Goal: Complete application form

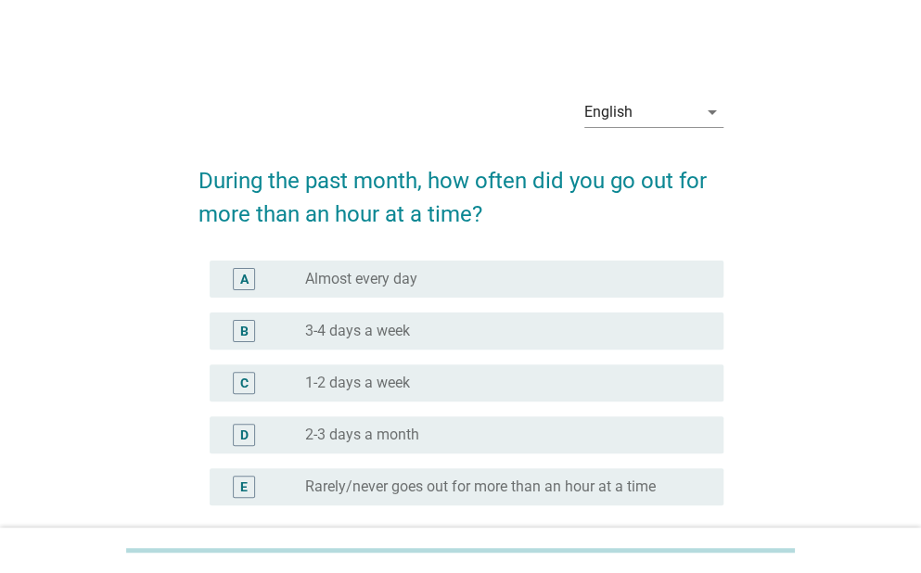
scroll to position [37, 0]
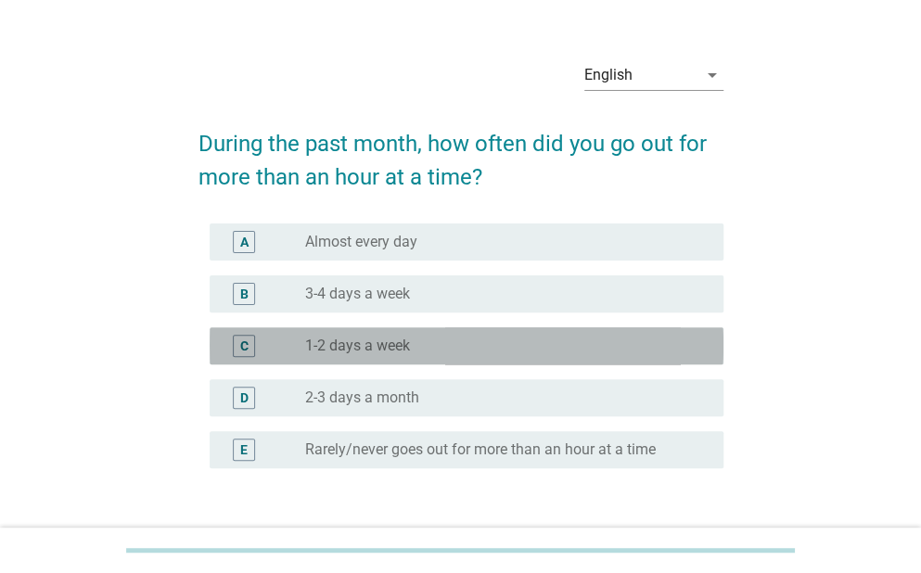
click at [469, 333] on div "C radio_button_unchecked 1-2 days a week" at bounding box center [467, 345] width 514 height 37
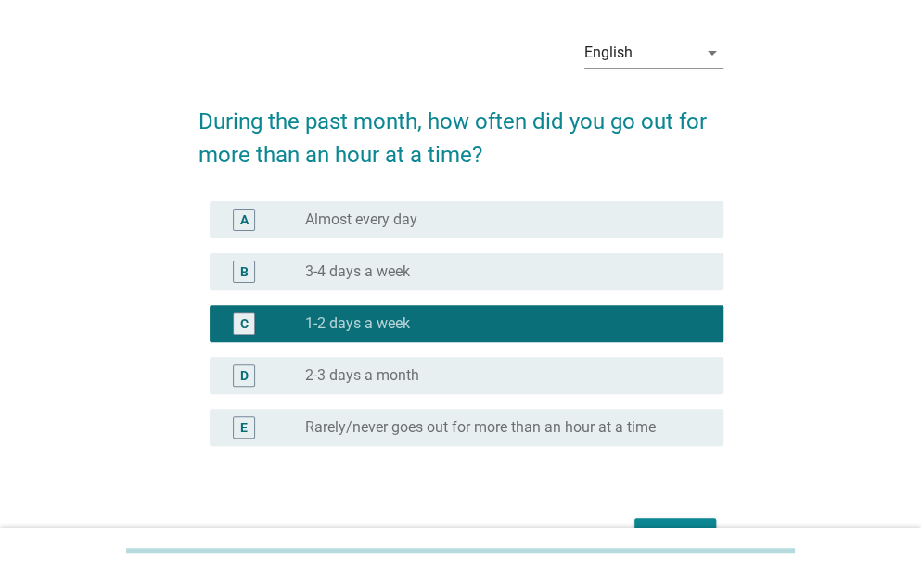
scroll to position [171, 0]
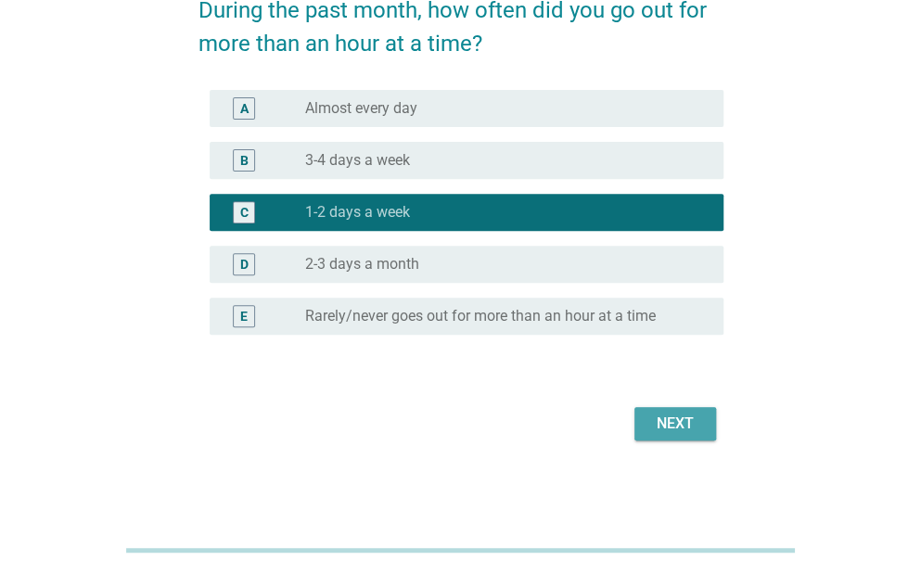
click at [702, 418] on button "Next" at bounding box center [676, 423] width 82 height 33
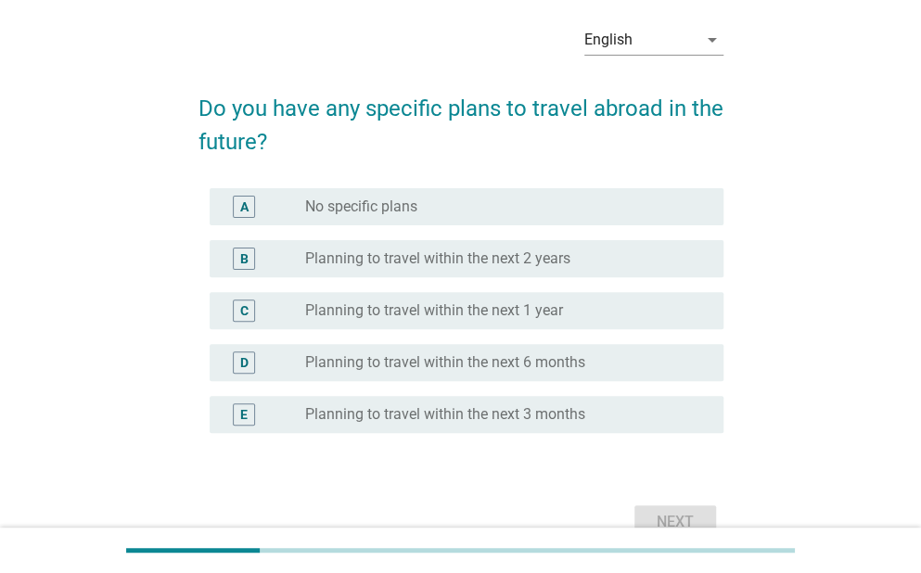
scroll to position [74, 0]
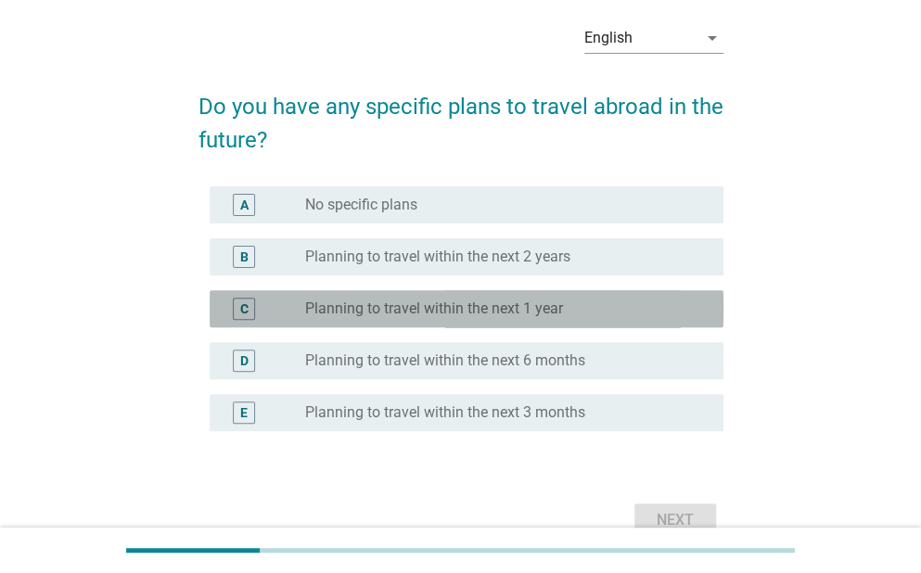
click at [498, 302] on label "Planning to travel within the next 1 year" at bounding box center [434, 309] width 258 height 19
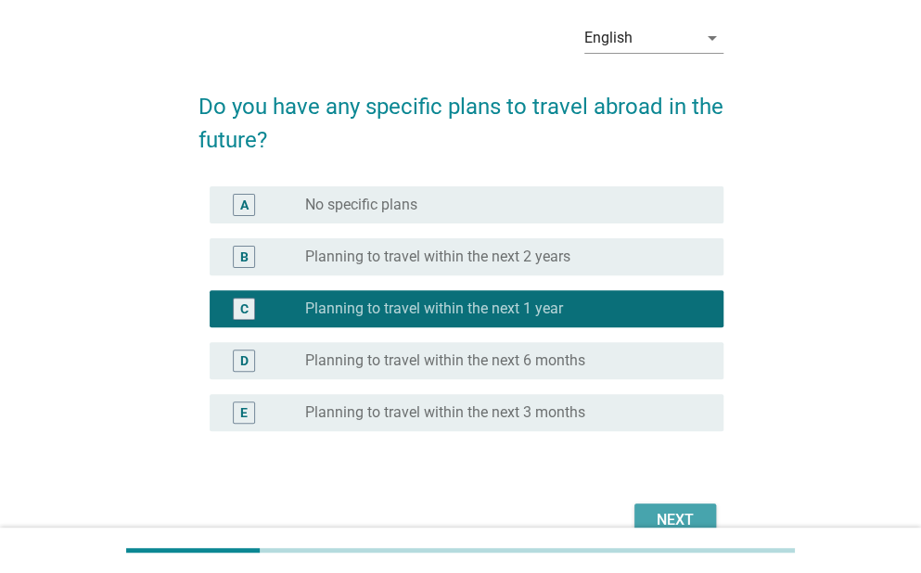
click at [657, 513] on div "Next" at bounding box center [675, 520] width 52 height 22
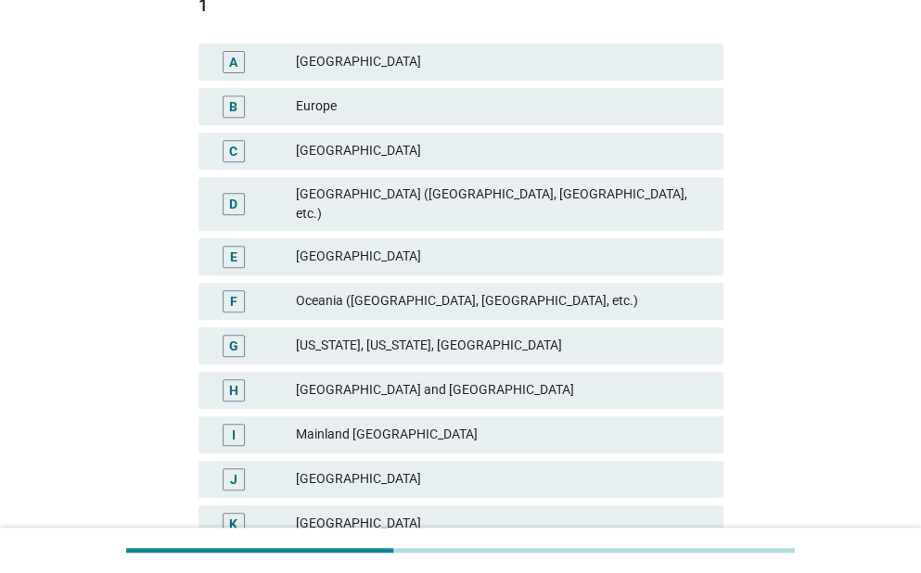
scroll to position [260, 0]
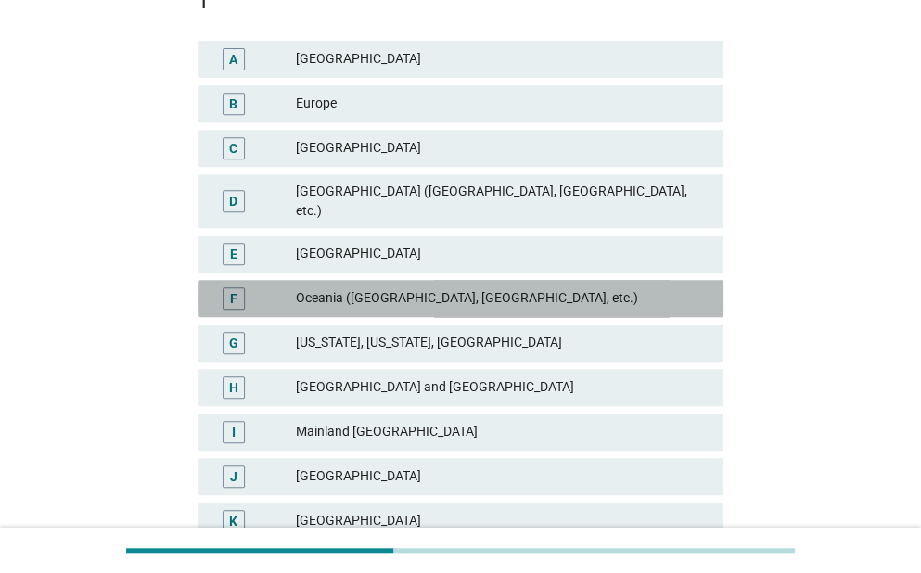
click at [555, 280] on div "F Oceania ([GEOGRAPHIC_DATA], [GEOGRAPHIC_DATA], etc.)" at bounding box center [461, 298] width 525 height 37
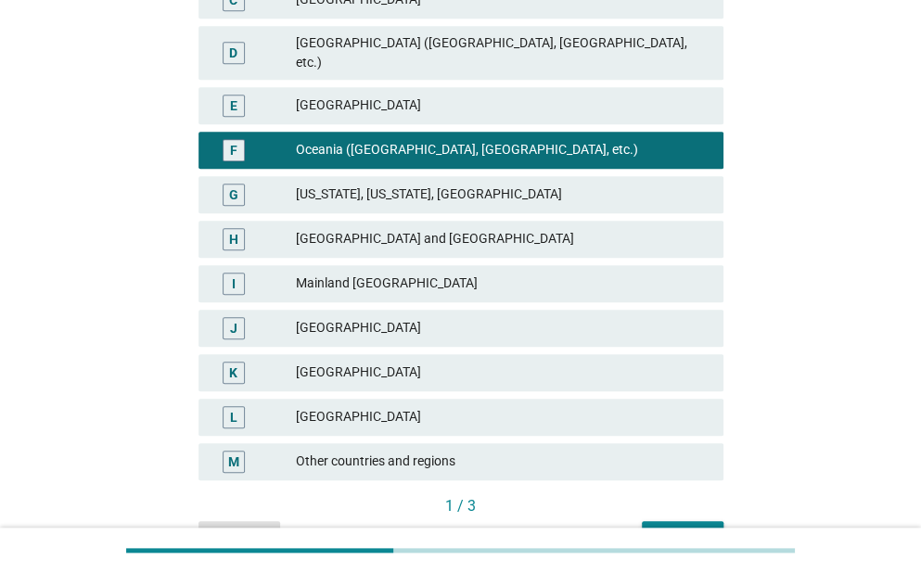
scroll to position [445, 0]
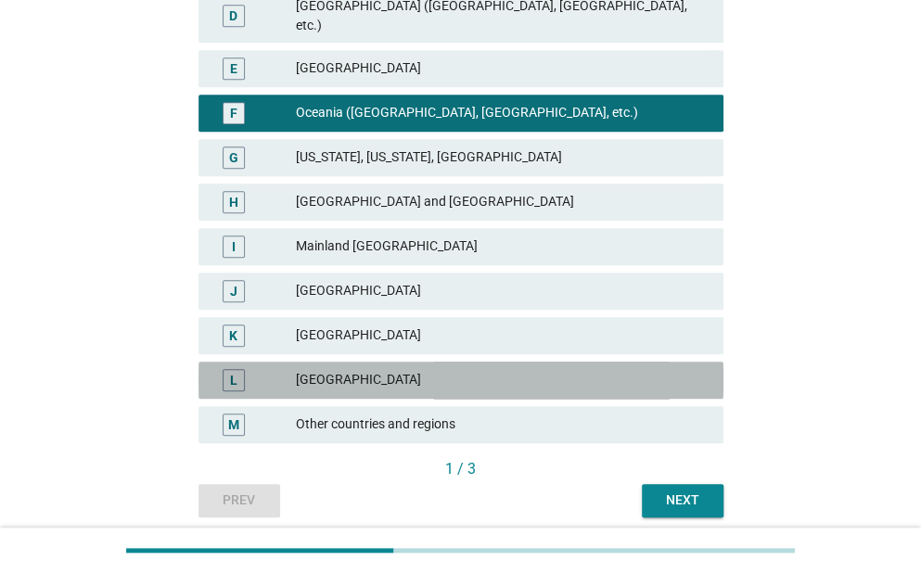
click at [496, 369] on div "[GEOGRAPHIC_DATA]" at bounding box center [502, 380] width 413 height 22
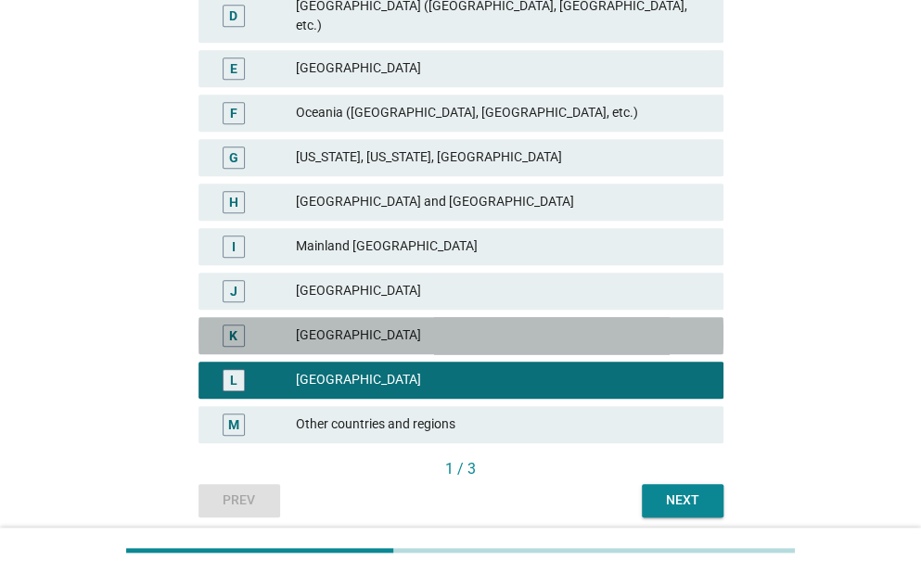
click at [479, 327] on div "[GEOGRAPHIC_DATA]" at bounding box center [502, 336] width 413 height 22
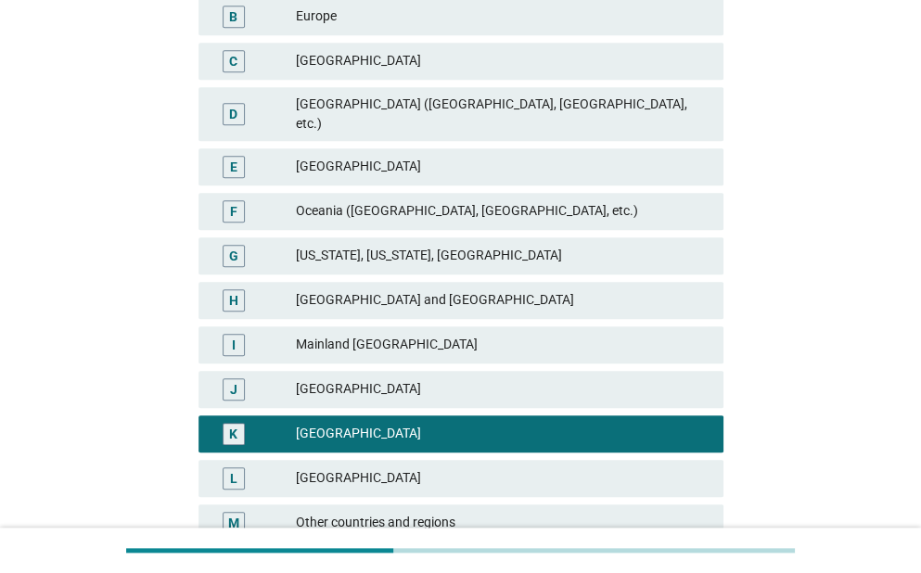
scroll to position [260, 0]
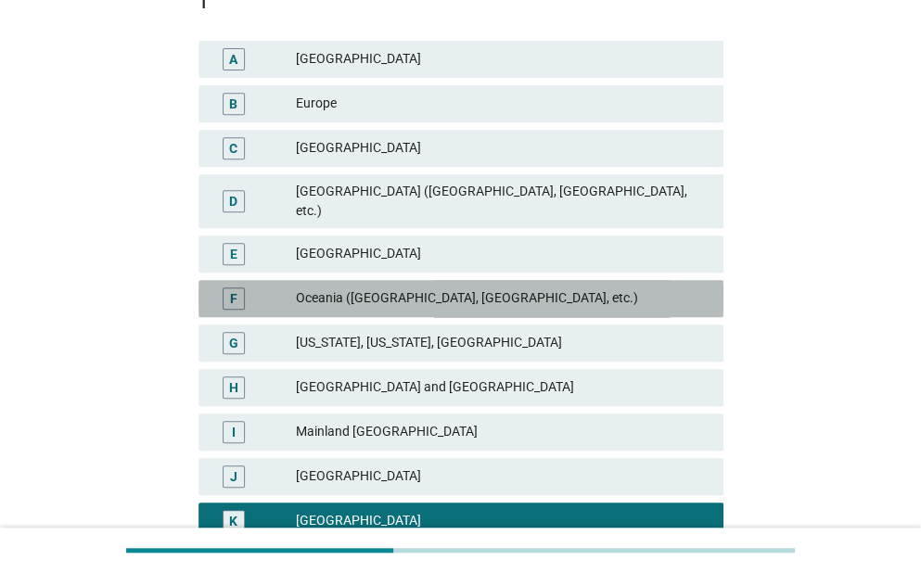
click at [466, 288] on div "Oceania ([GEOGRAPHIC_DATA], [GEOGRAPHIC_DATA], etc.)" at bounding box center [502, 299] width 413 height 22
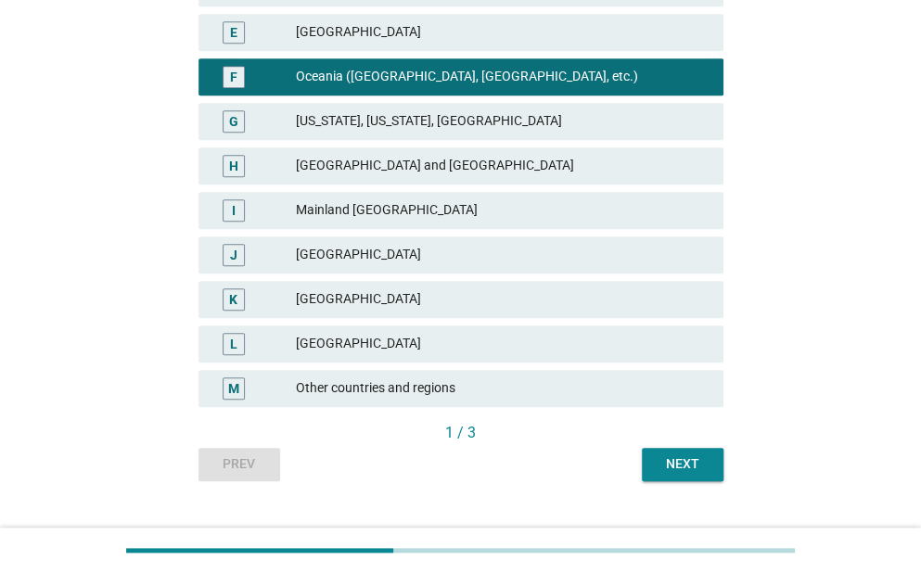
scroll to position [500, 0]
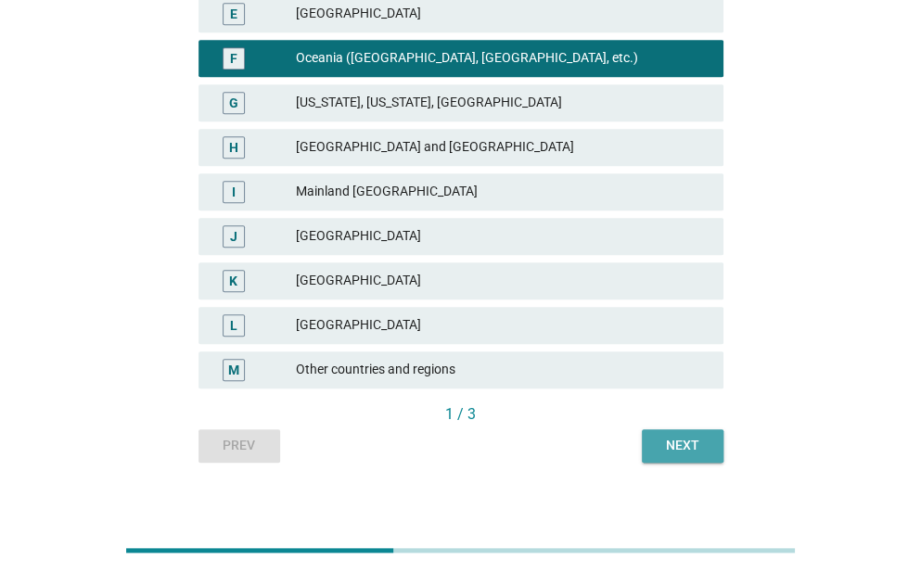
click at [681, 436] on div "Next" at bounding box center [683, 445] width 52 height 19
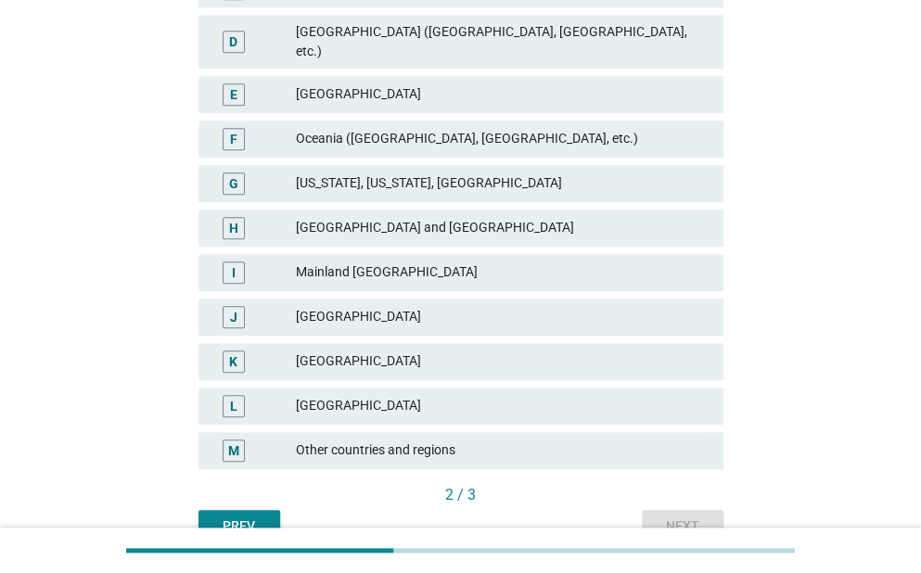
scroll to position [445, 0]
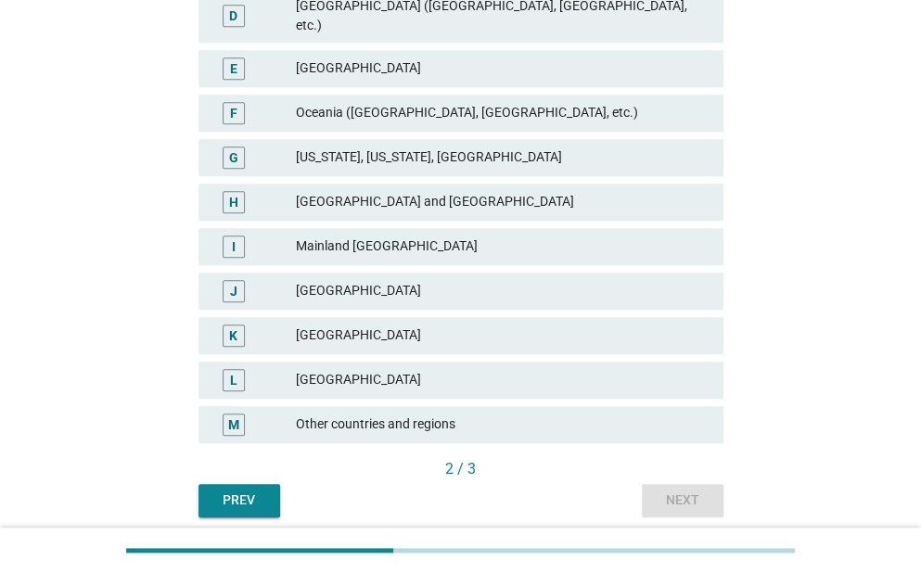
click at [639, 373] on div "[GEOGRAPHIC_DATA]" at bounding box center [502, 380] width 413 height 22
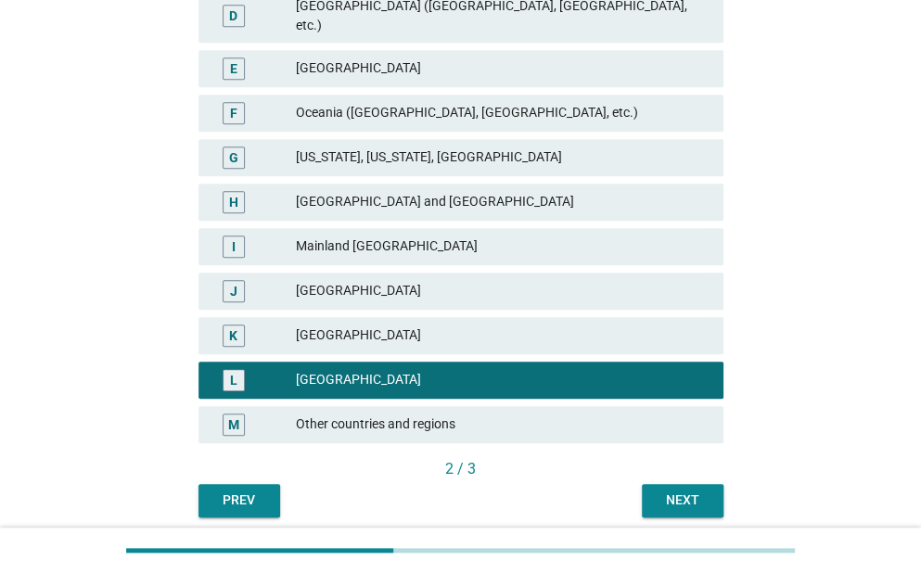
click at [699, 491] on div "Next" at bounding box center [683, 500] width 52 height 19
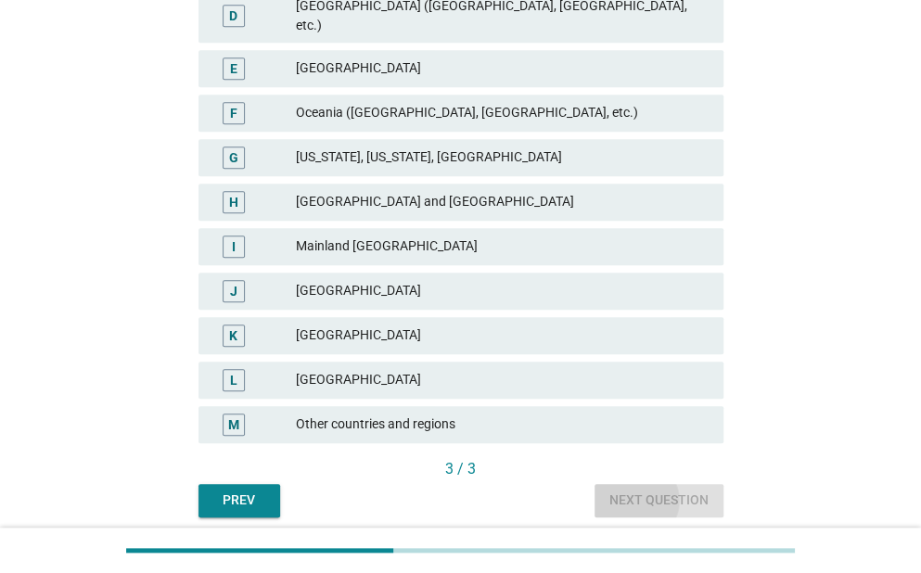
scroll to position [0, 0]
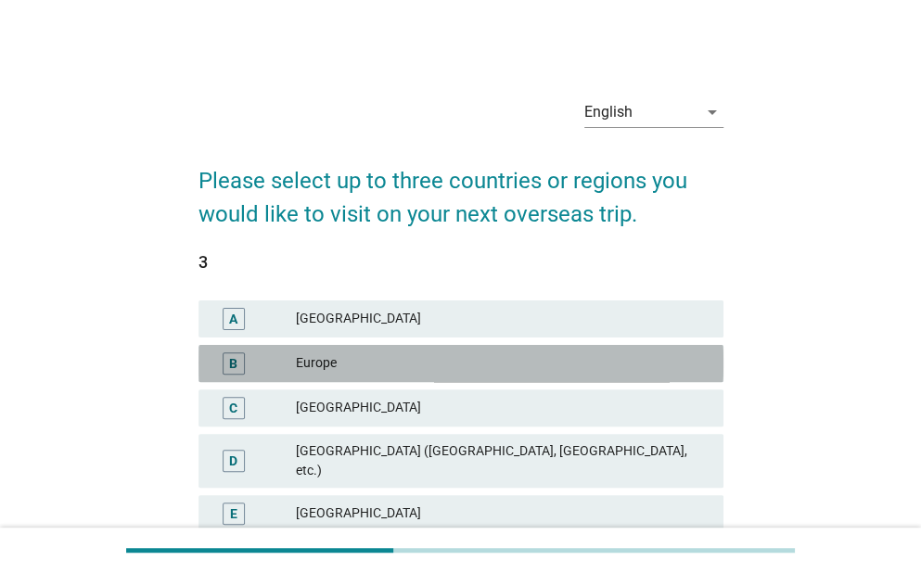
click at [653, 350] on div "B Europe" at bounding box center [461, 363] width 525 height 37
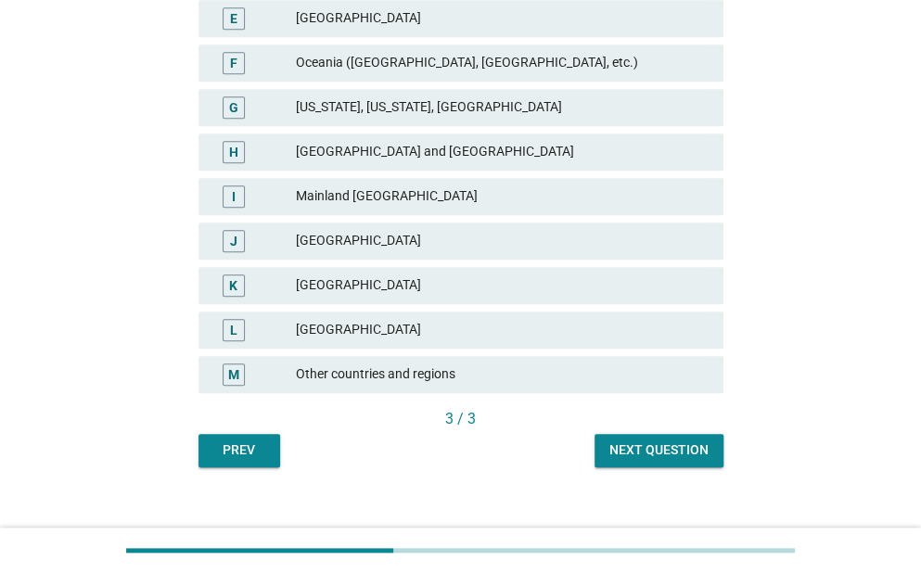
scroll to position [500, 0]
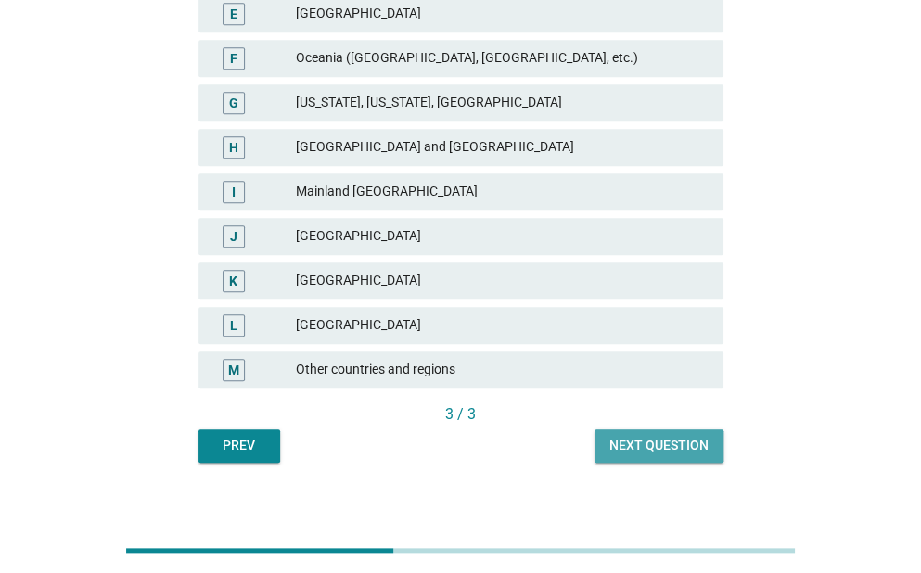
click at [668, 441] on button "Next question" at bounding box center [659, 446] width 129 height 33
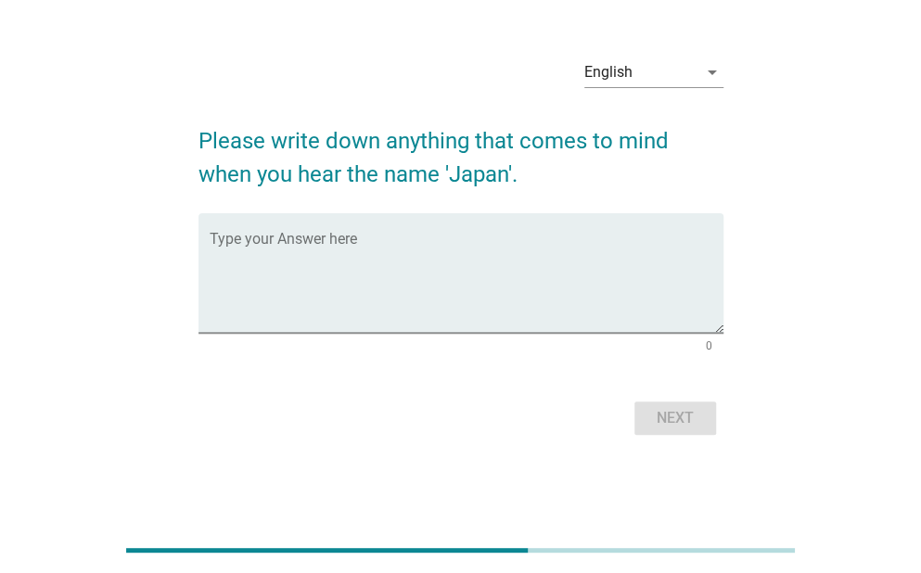
scroll to position [0, 0]
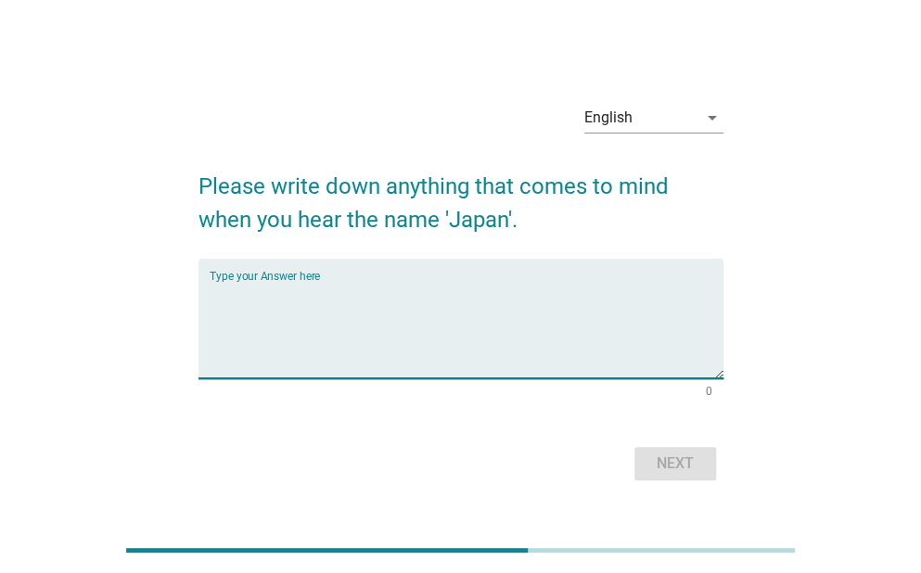
click at [553, 305] on textarea "Type your Answer here" at bounding box center [467, 329] width 514 height 97
type textarea "japan is very clean"
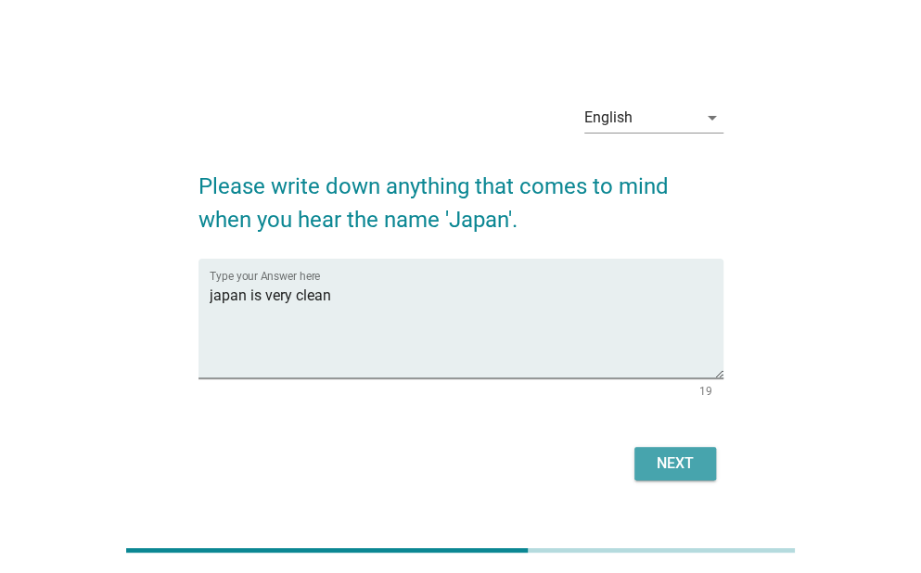
click at [677, 463] on div "Next" at bounding box center [675, 464] width 52 height 22
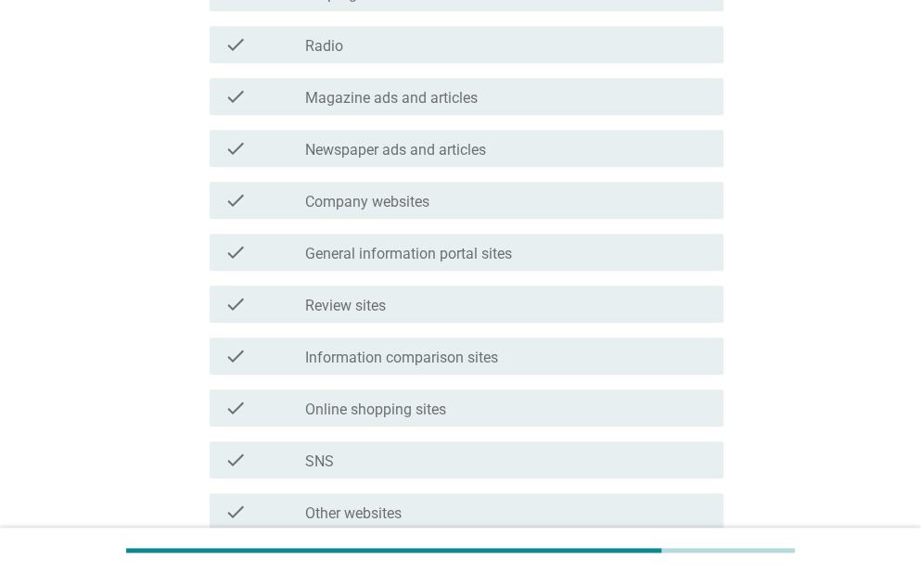
scroll to position [371, 0]
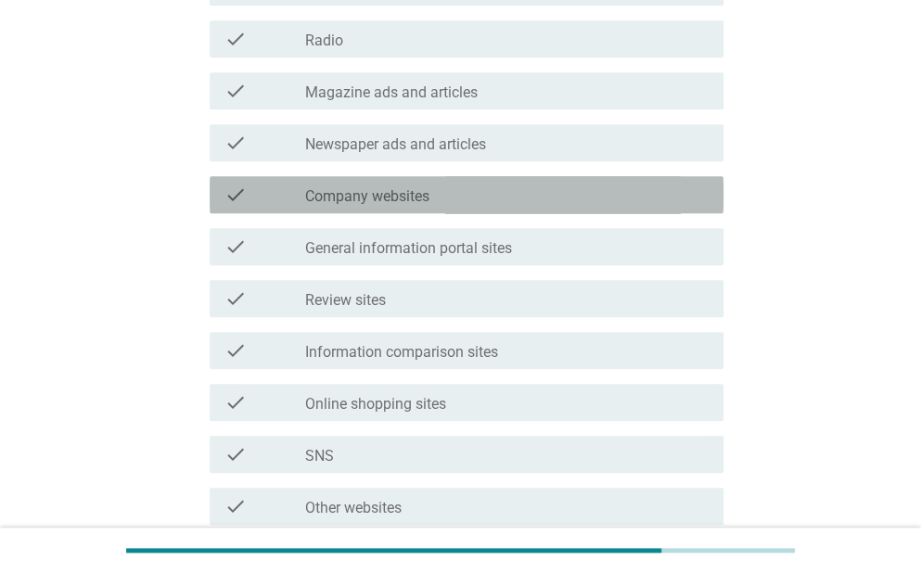
click at [659, 182] on div "check check_box_outline_blank Company websites" at bounding box center [467, 194] width 514 height 37
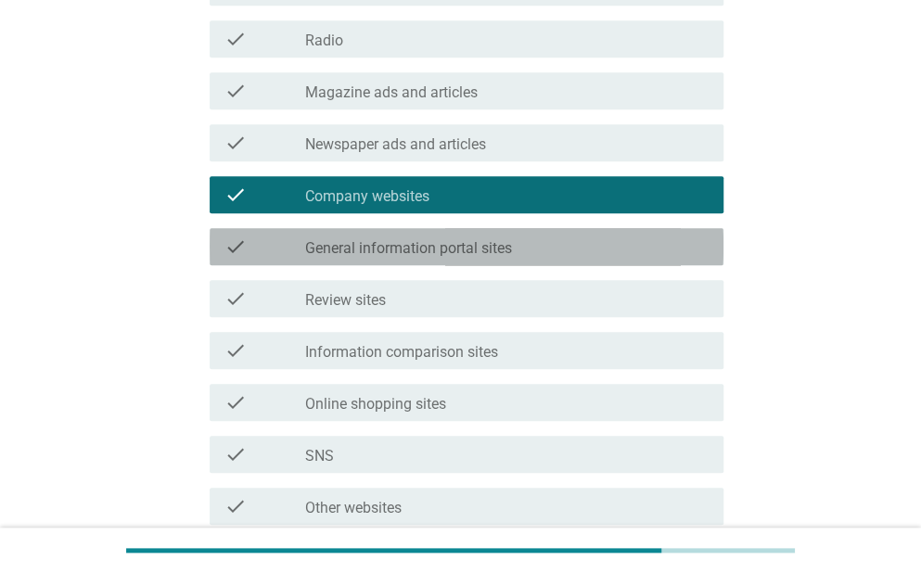
click at [543, 246] on div "check_box_outline_blank General information portal sites" at bounding box center [507, 247] width 404 height 22
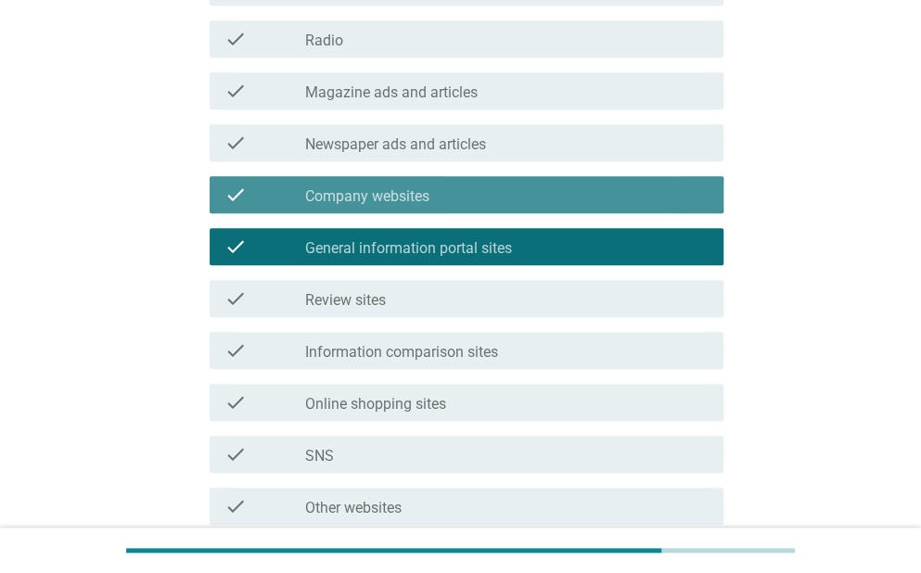
click at [502, 201] on div "check_box_outline_blank Company websites" at bounding box center [507, 195] width 404 height 22
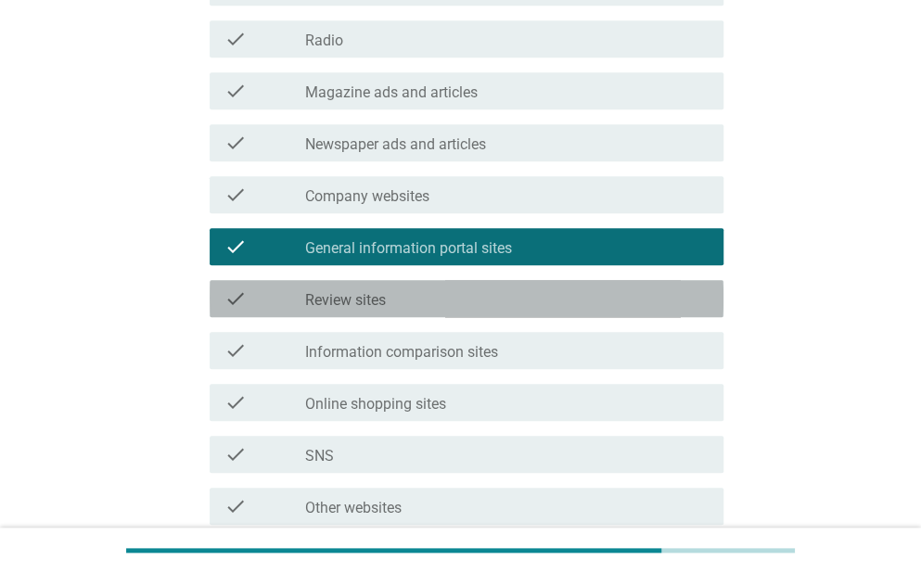
click at [517, 301] on div "check_box_outline_blank Review sites" at bounding box center [507, 299] width 404 height 22
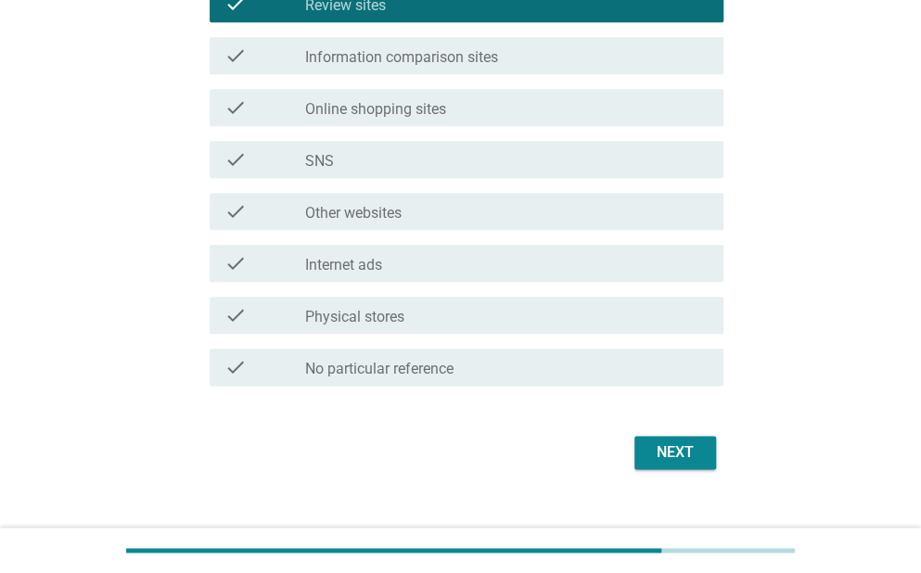
scroll to position [668, 0]
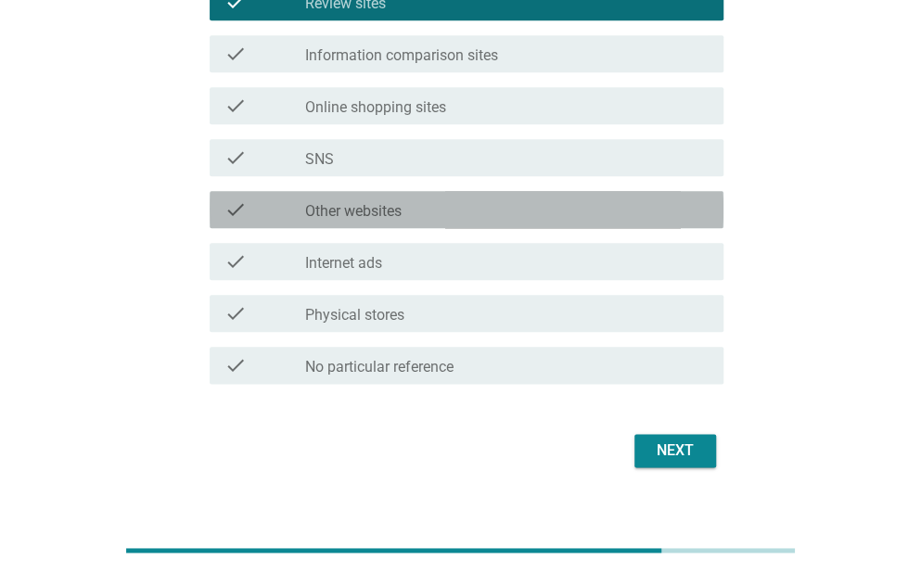
click at [498, 215] on div "check_box_outline_blank Other websites" at bounding box center [507, 210] width 404 height 22
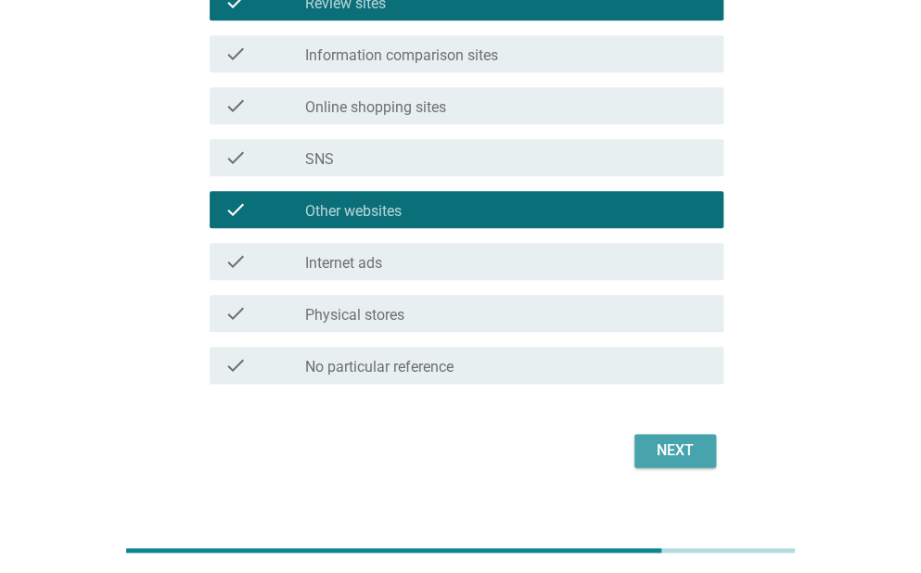
click at [644, 441] on button "Next" at bounding box center [676, 450] width 82 height 33
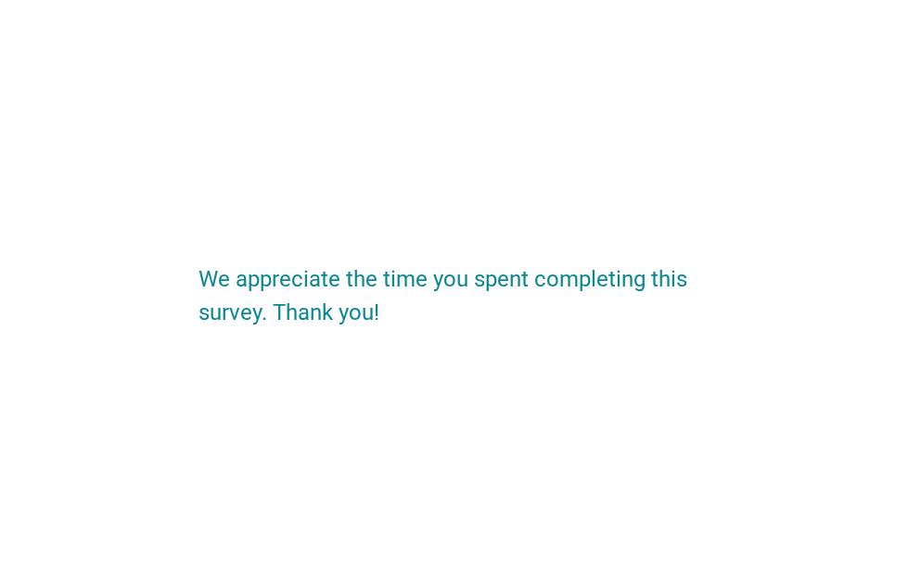
scroll to position [0, 0]
